Goal: Navigation & Orientation: Understand site structure

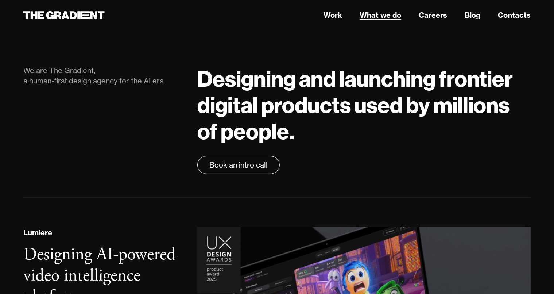
click at [370, 15] on link "What we do" at bounding box center [381, 15] width 42 height 11
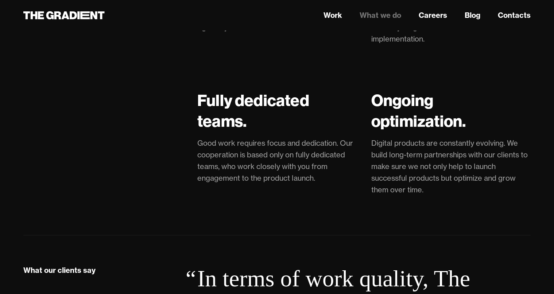
scroll to position [2055, 0]
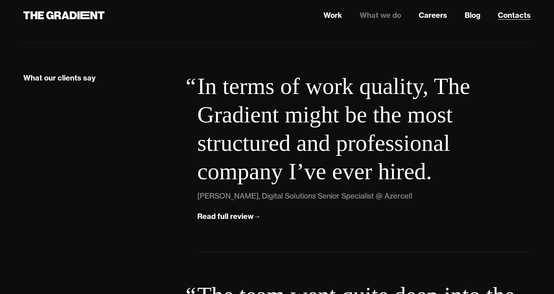
click at [506, 16] on link "Contacts" at bounding box center [514, 15] width 33 height 11
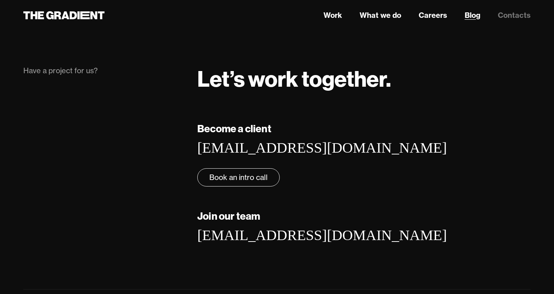
click at [474, 15] on link "Blog" at bounding box center [473, 15] width 16 height 11
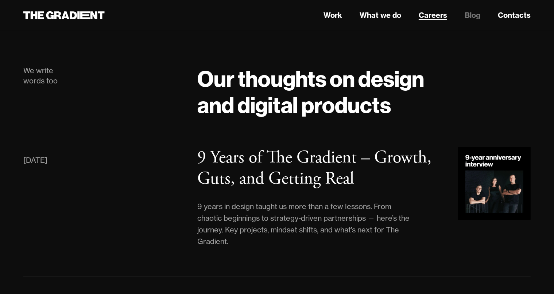
drag, startPoint x: 0, startPoint y: 0, endPoint x: 433, endPoint y: 15, distance: 433.0
click at [433, 15] on link "Careers" at bounding box center [433, 15] width 28 height 11
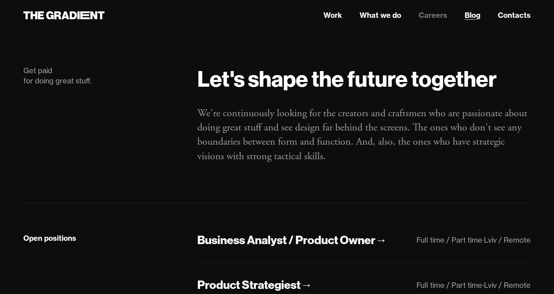
click at [466, 16] on link "Blog" at bounding box center [473, 15] width 16 height 11
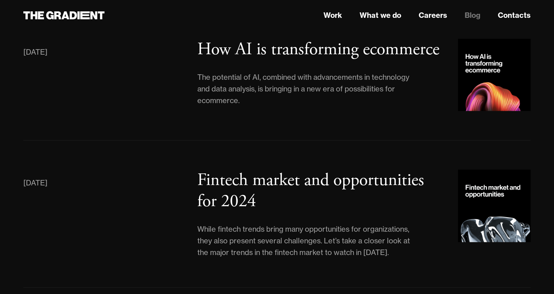
scroll to position [899, 0]
